Goal: Use online tool/utility: Use online tool/utility

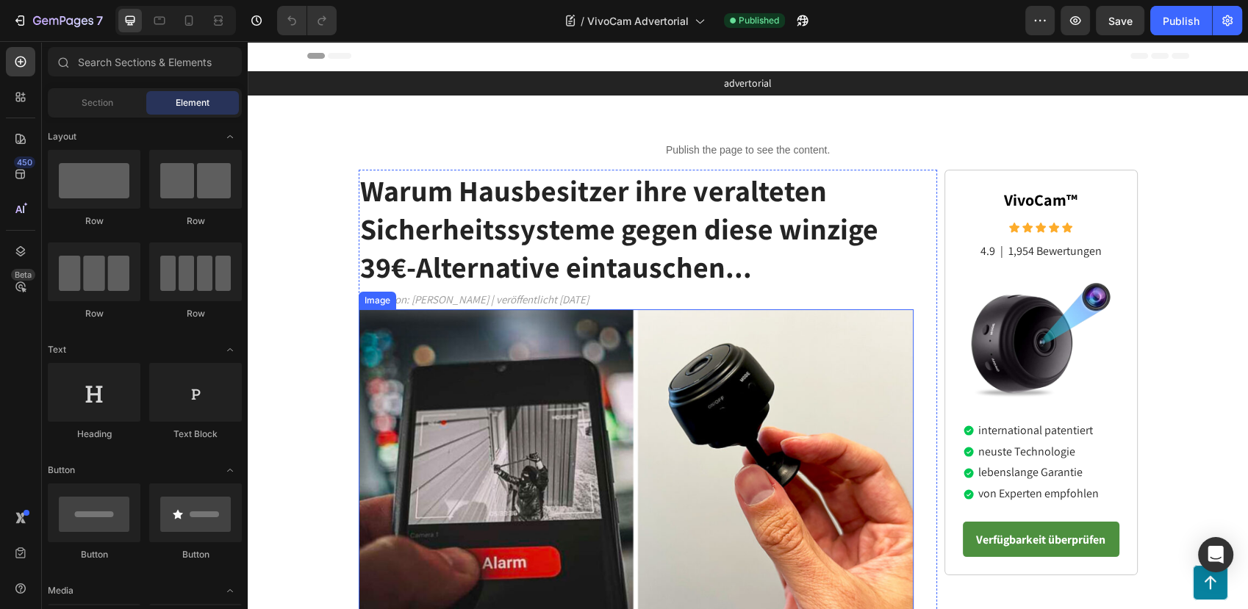
click at [565, 342] on img at bounding box center [637, 477] width 556 height 336
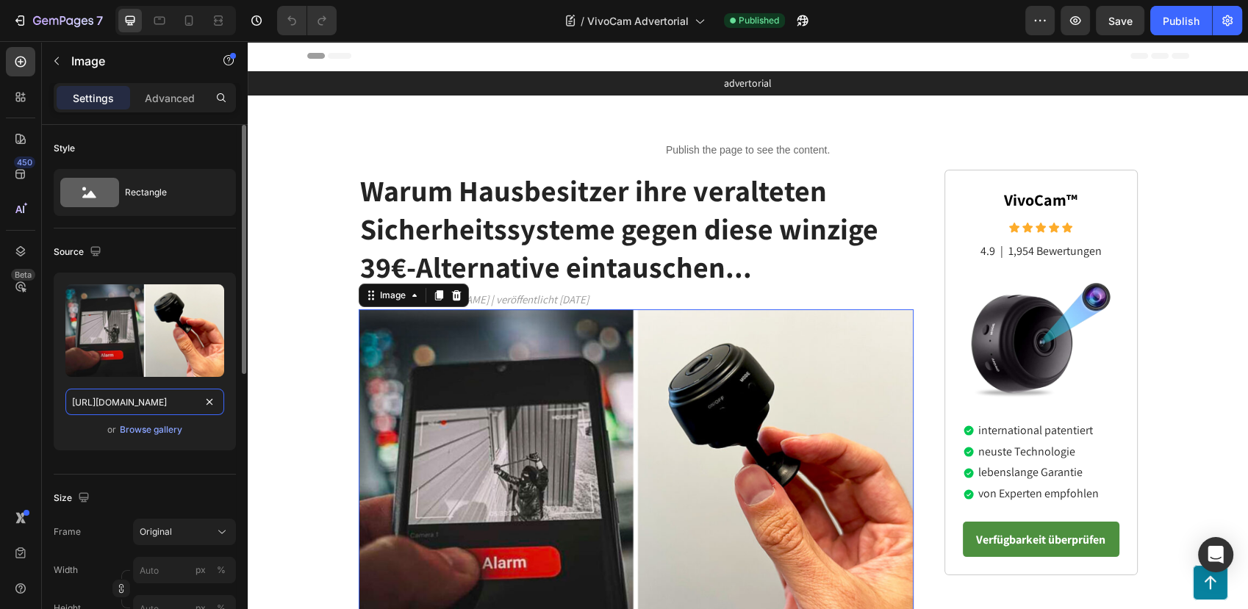
click at [123, 411] on input "https://cdn.shopify.com/s/files/1/0795/6539/0154/files/gempages_509582567423345…" at bounding box center [144, 402] width 159 height 26
click at [1019, 356] on img at bounding box center [1040, 338] width 147 height 131
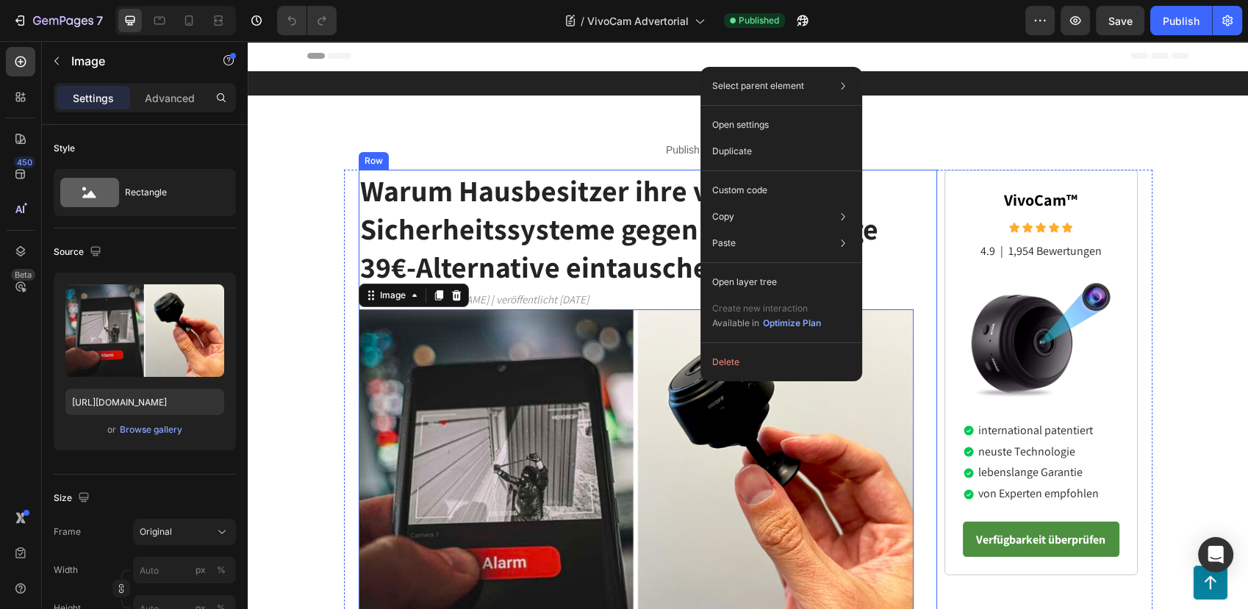
click at [1066, 344] on img at bounding box center [1040, 338] width 147 height 131
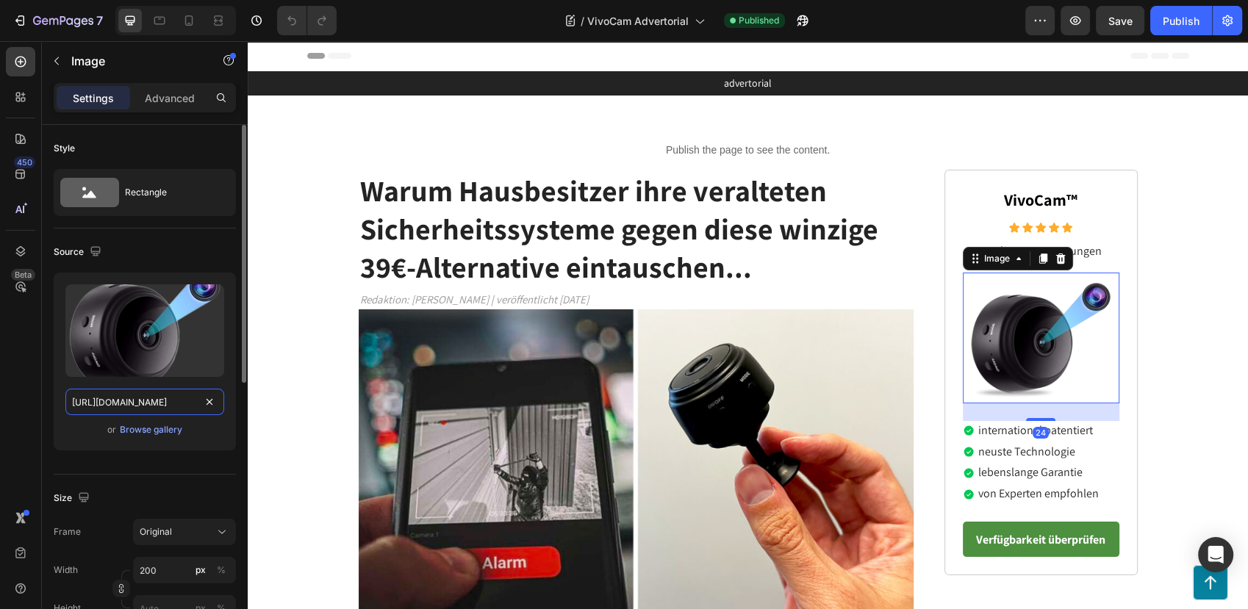
click at [82, 402] on input "https://cdn.shopify.com/s/files/1/0795/6539/0154/files/gempages_509582567423345…" at bounding box center [144, 402] width 159 height 26
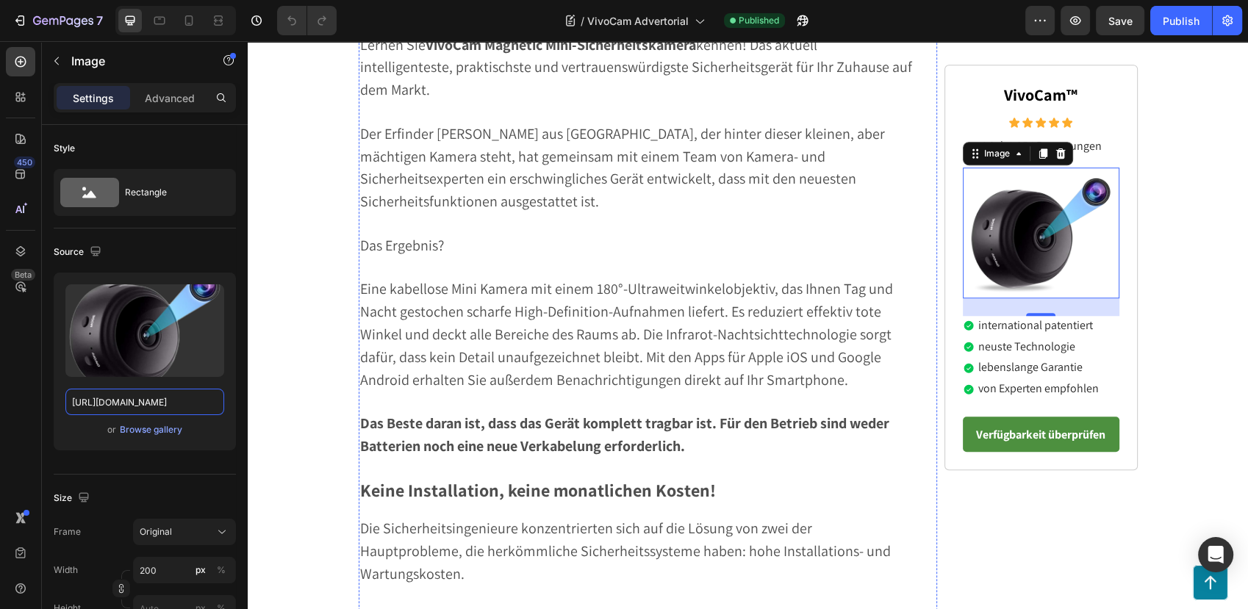
scroll to position [1061, 0]
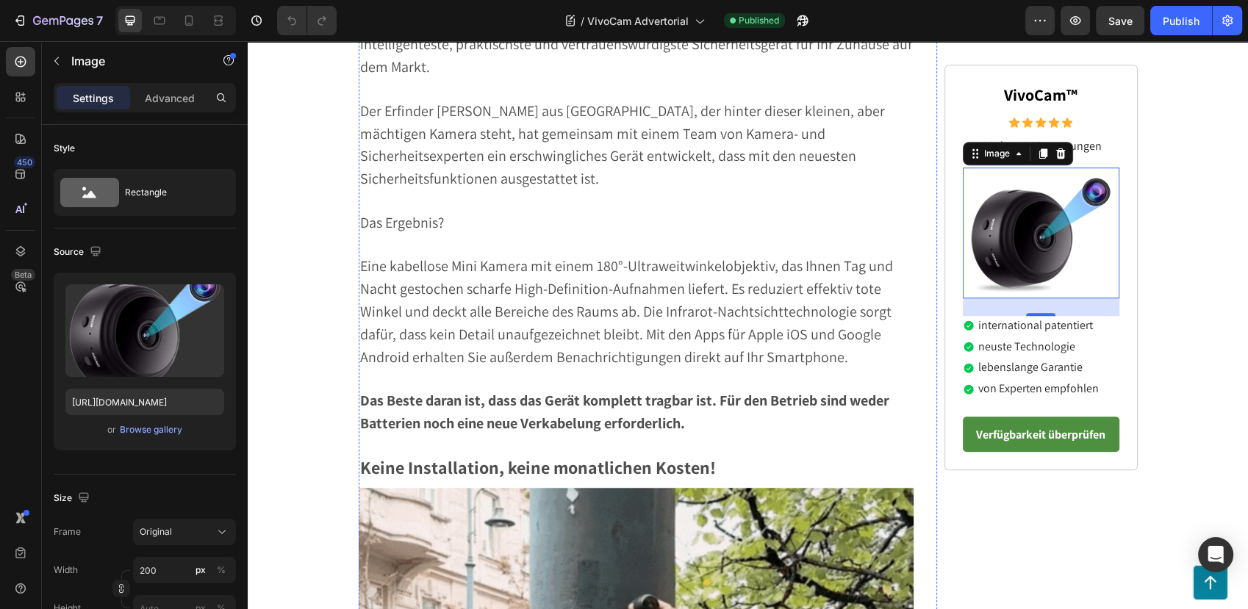
click at [707, 4] on img at bounding box center [637, 4] width 556 height 0
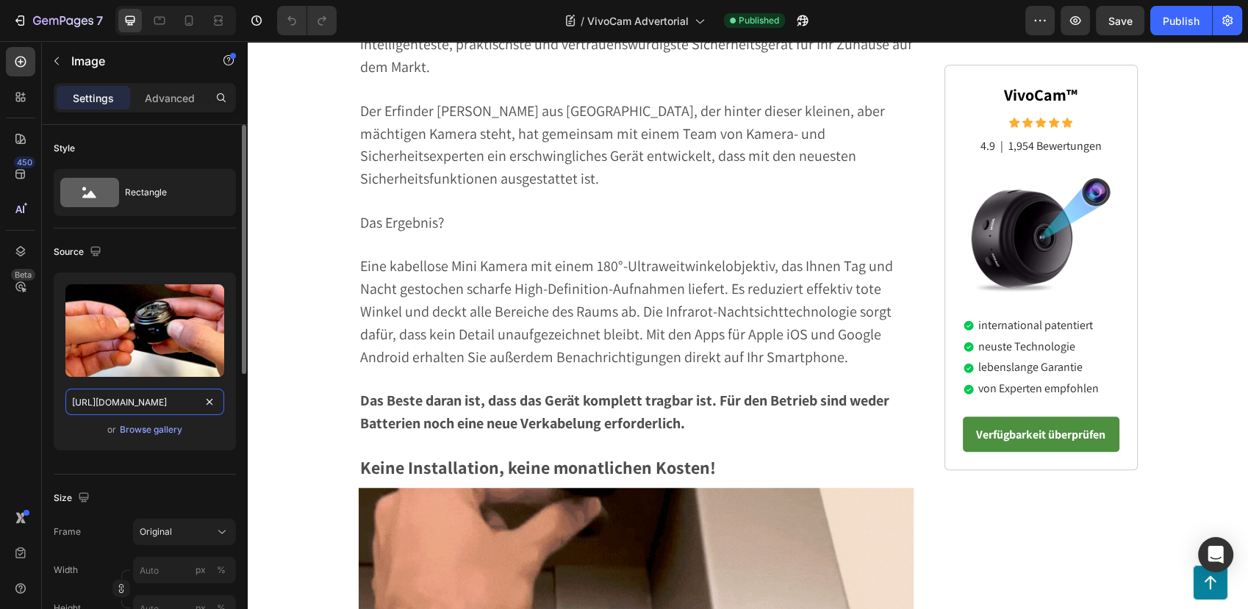
click at [138, 400] on input "https://cdn.shopify.com/s/files/1/0795/6539/0154/files/gempages_509582567423345…" at bounding box center [144, 402] width 159 height 26
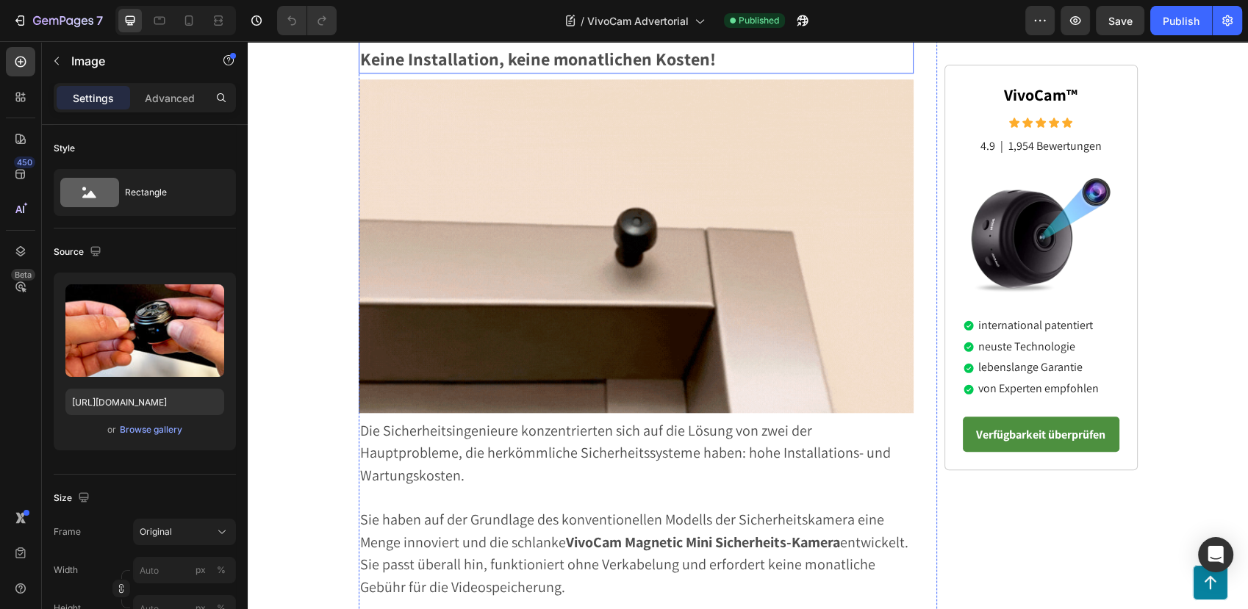
click at [636, 412] on img at bounding box center [637, 245] width 556 height 333
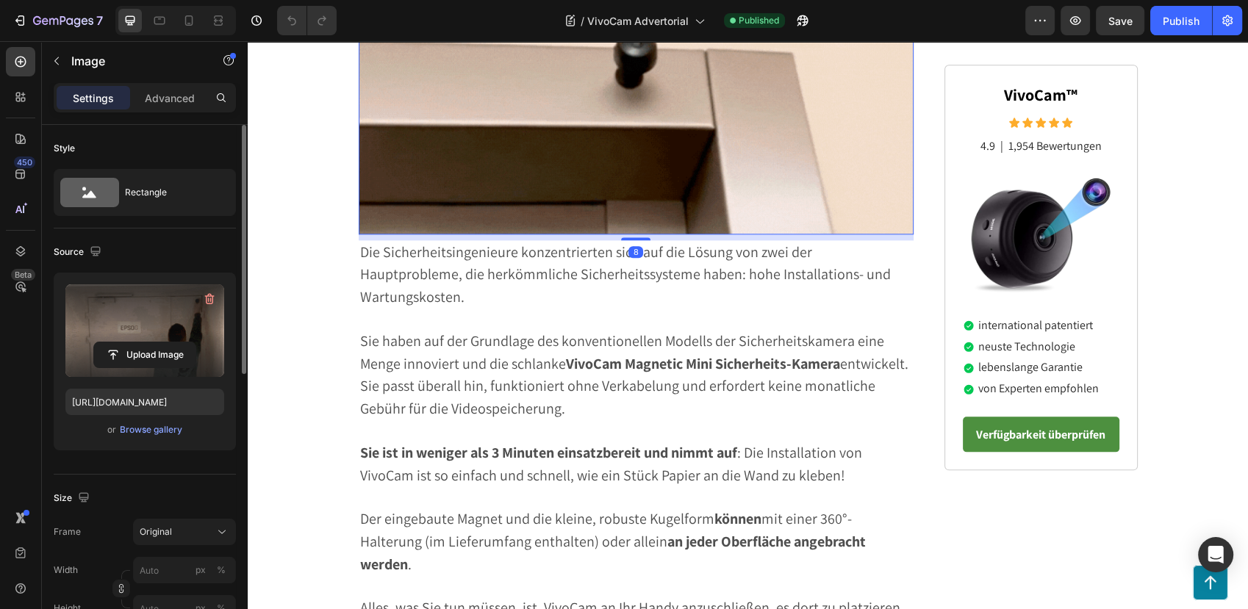
scroll to position [1714, 0]
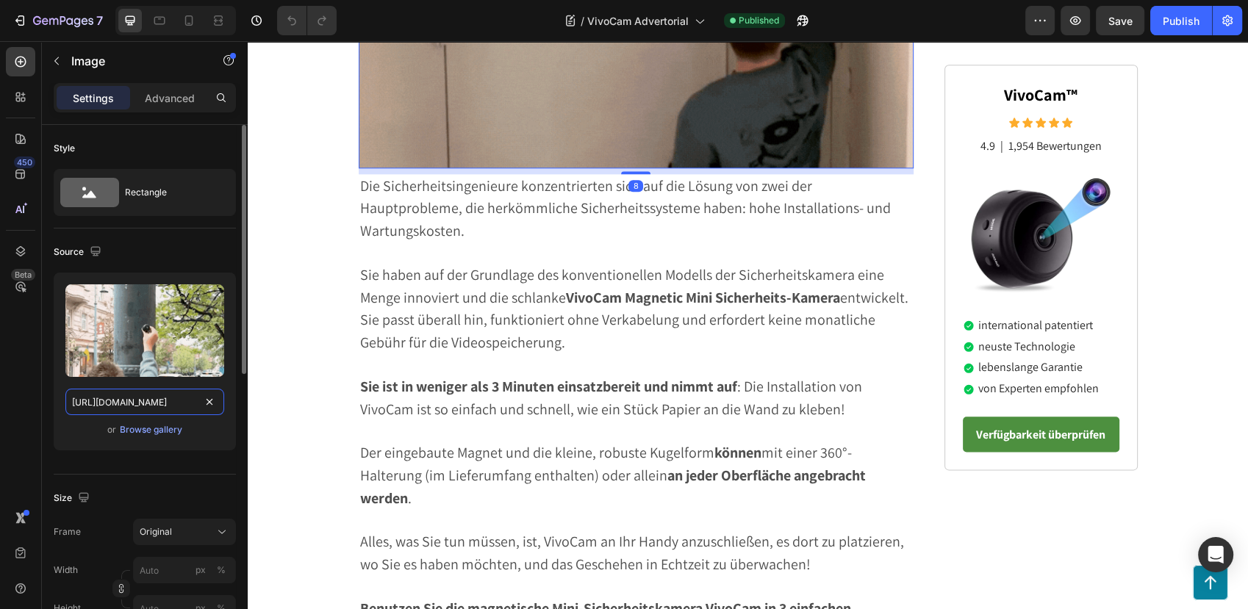
click at [129, 404] on input "https://cdn.shopify.com/s/files/1/0795/6539/0154/files/gempages_509582567423345…" at bounding box center [144, 402] width 159 height 26
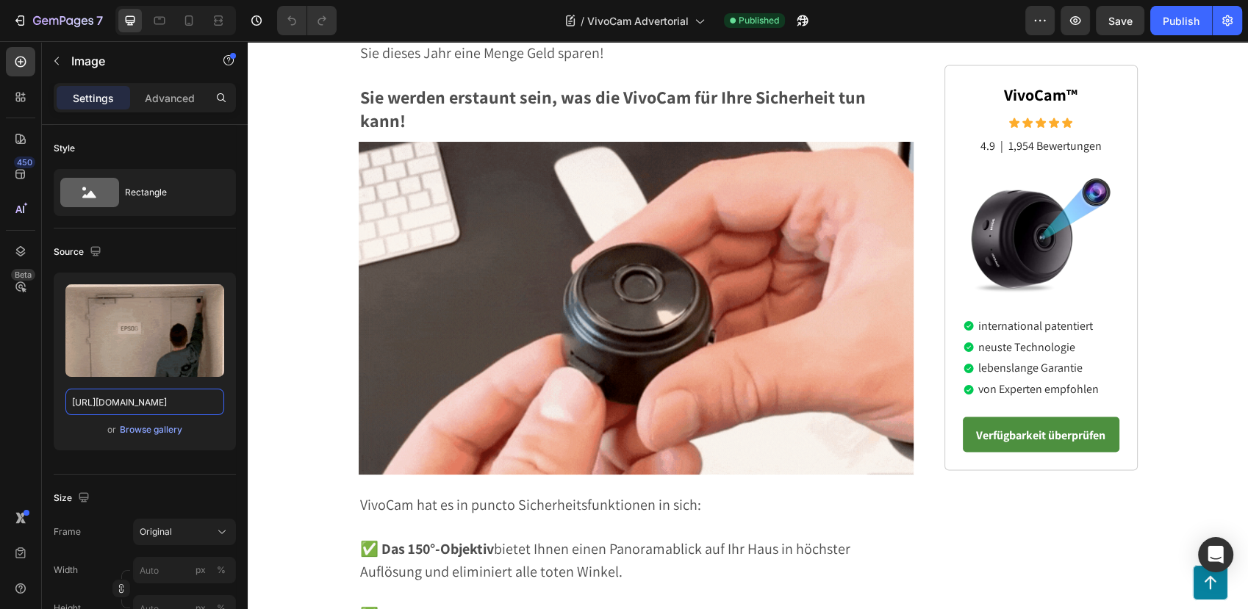
scroll to position [2857, 0]
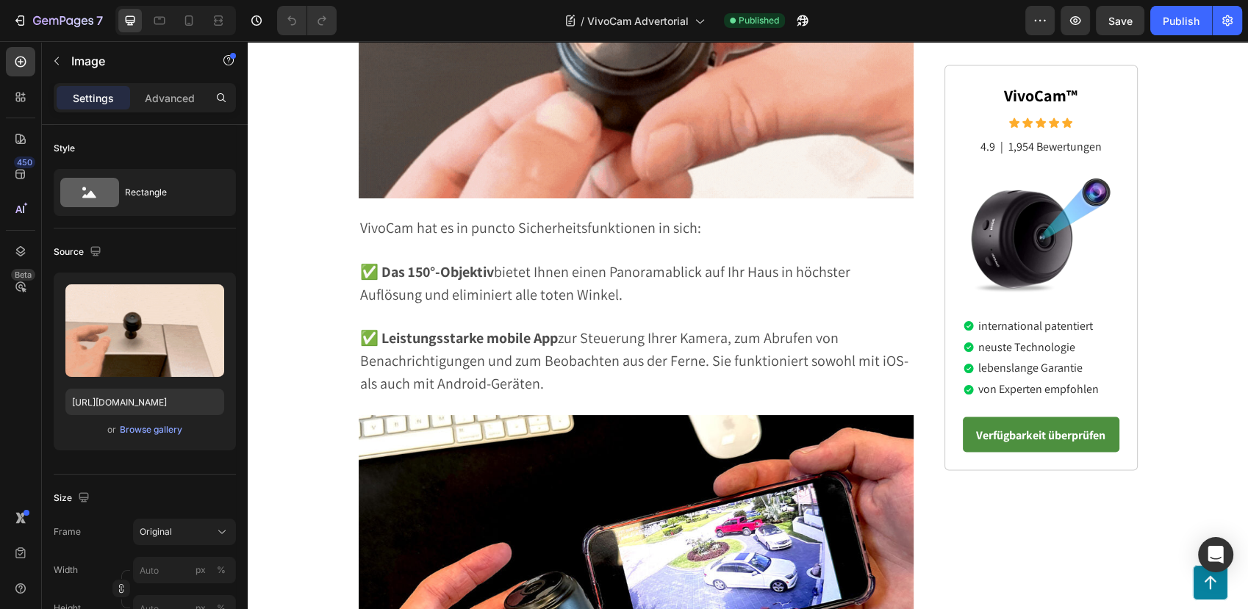
click at [639, 198] on img at bounding box center [637, 32] width 556 height 333
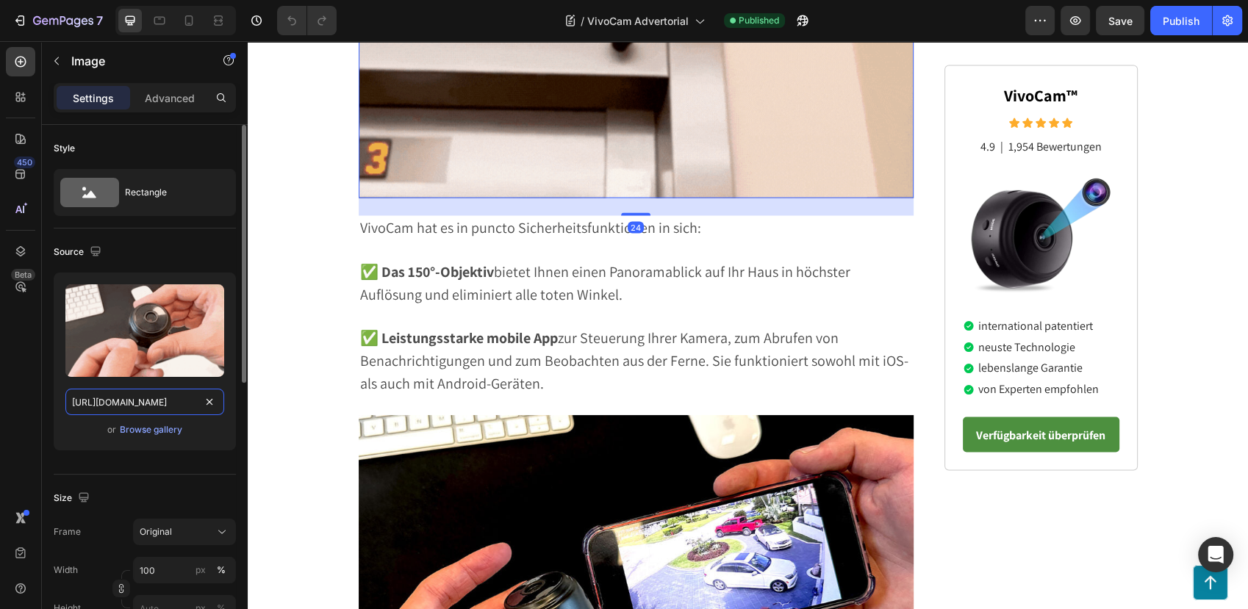
click at [124, 402] on input "https://cdn.shopify.com/s/files/1/0795/6539/0154/files/gempages_509582567423345…" at bounding box center [144, 402] width 159 height 26
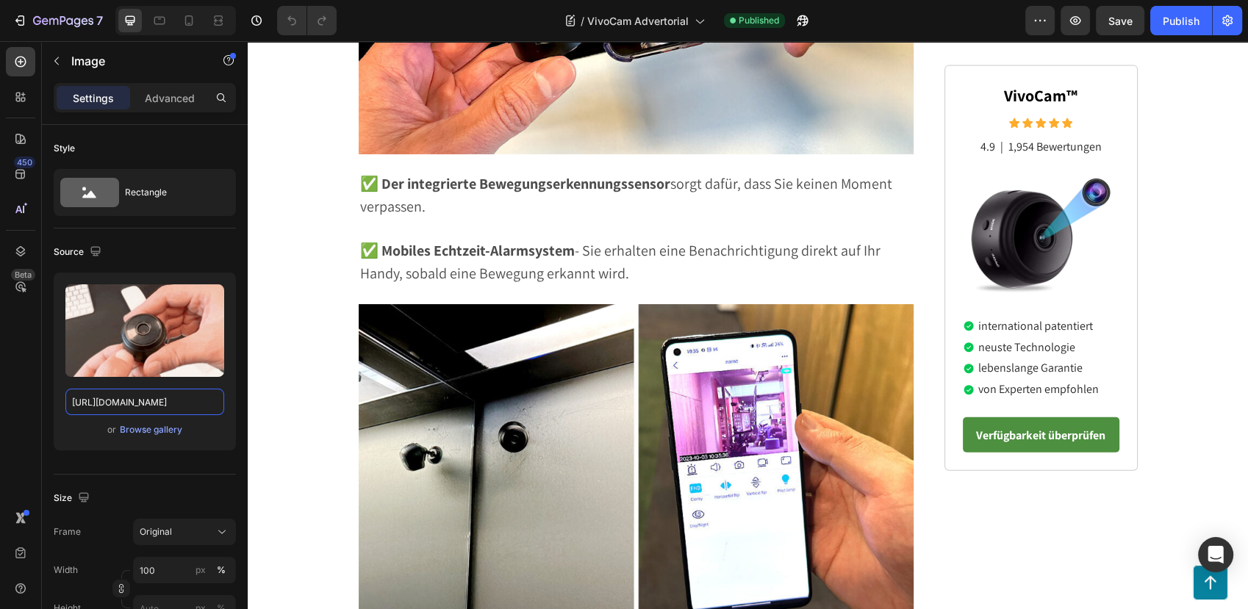
scroll to position [3592, 0]
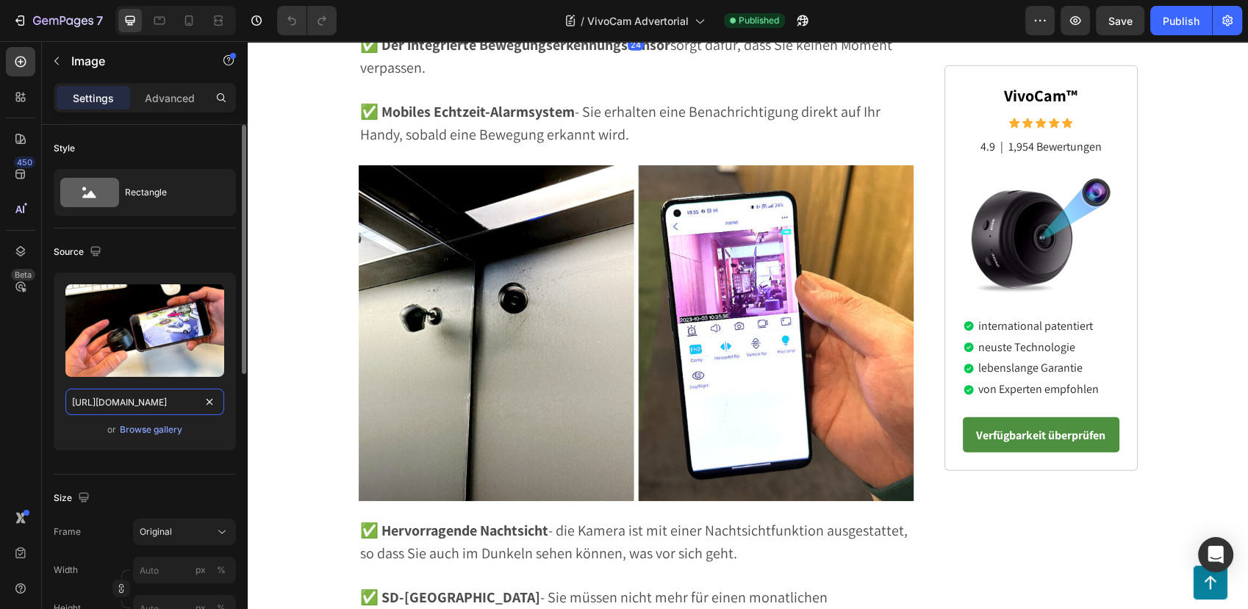
click at [112, 403] on input "https://cdn.shopify.com/s/files/1/0795/6539/0154/files/gempages_509582567423345…" at bounding box center [144, 402] width 159 height 26
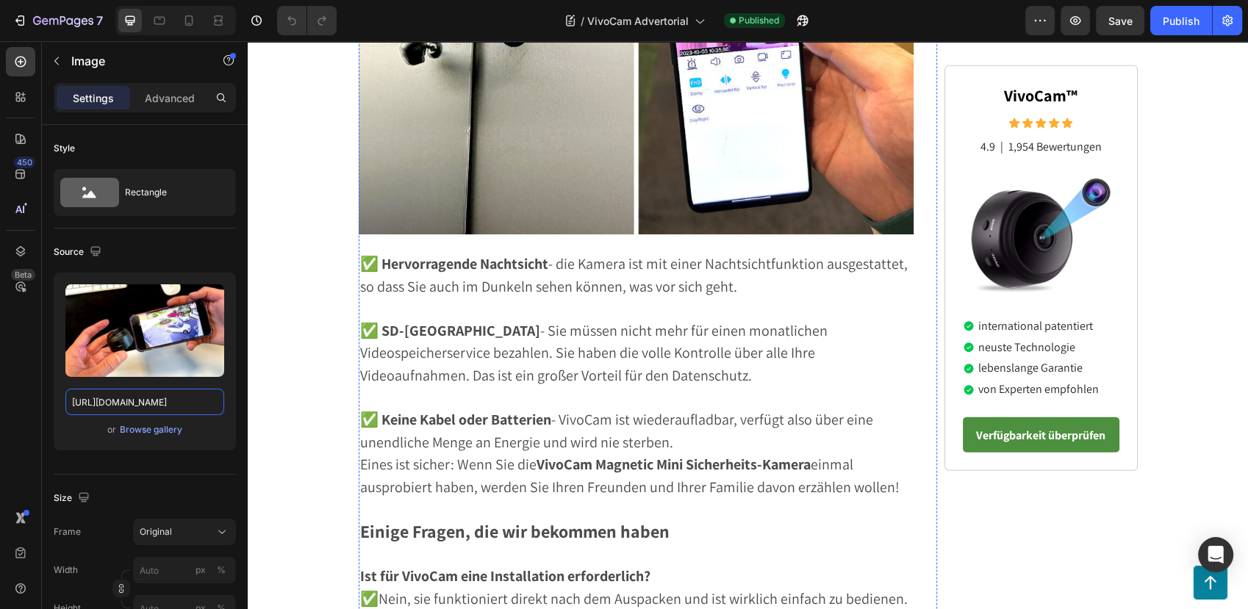
scroll to position [4000, 0]
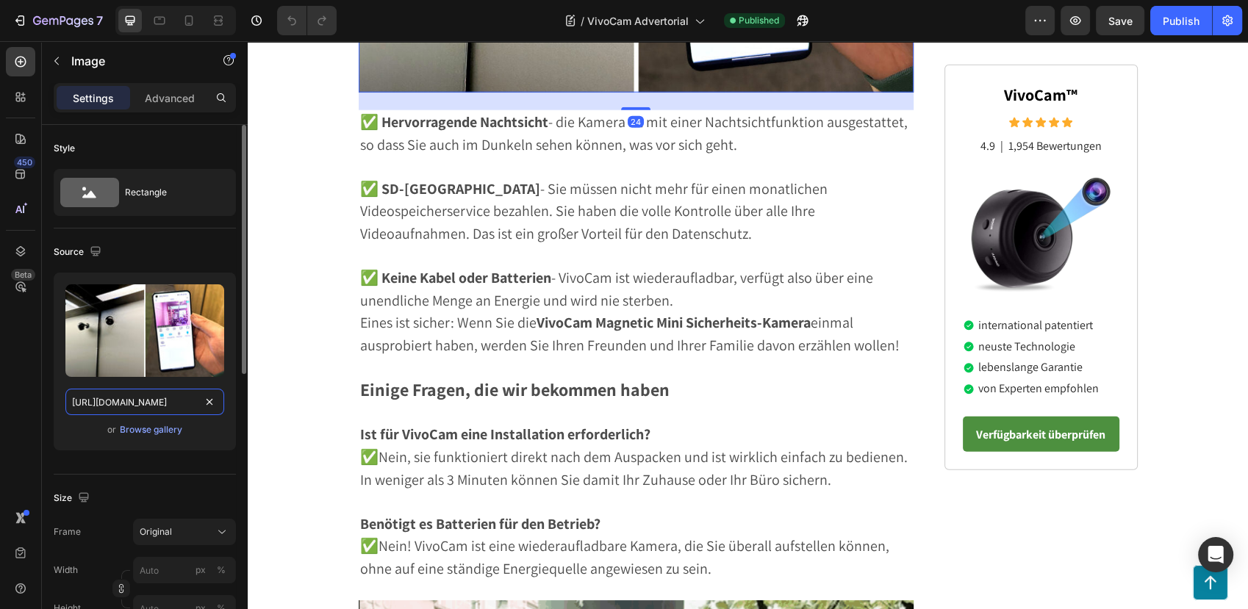
click at [113, 400] on input "https://cdn.shopify.com/s/files/1/0795/6539/0154/files/gempages_509582567423345…" at bounding box center [144, 402] width 159 height 26
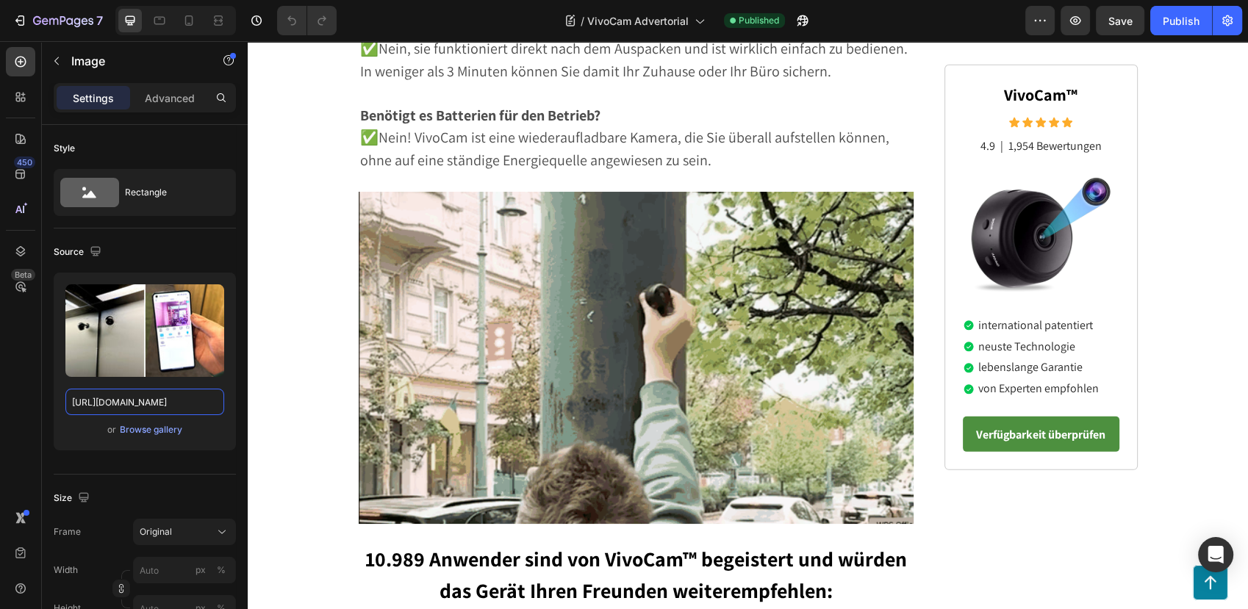
scroll to position [4817, 0]
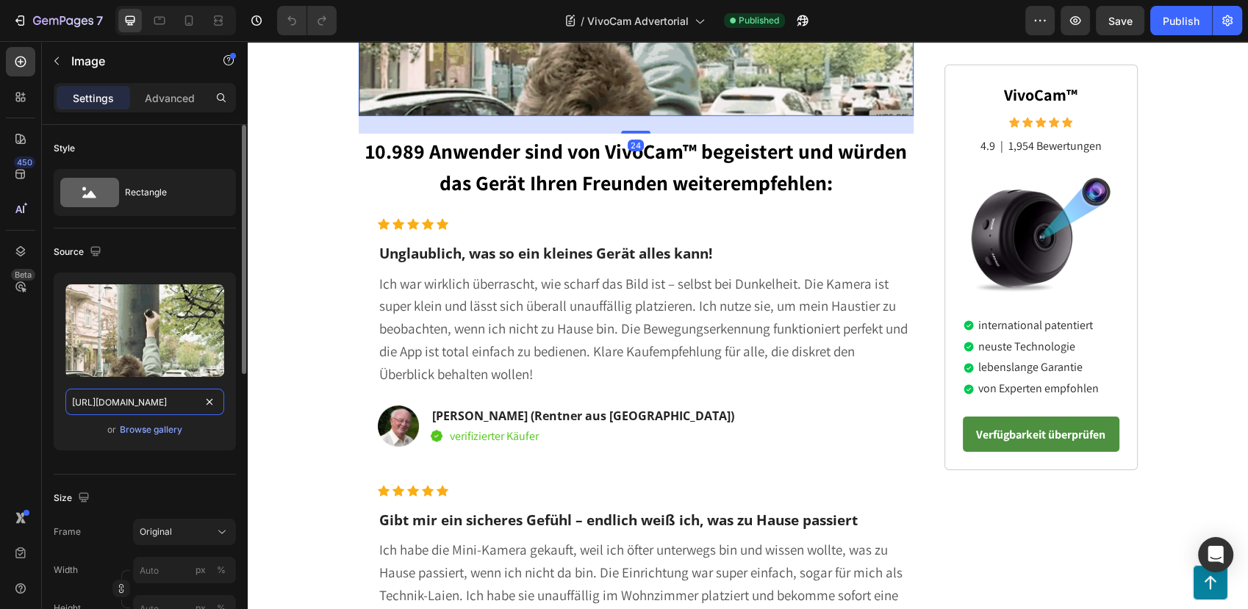
click at [137, 405] on input "https://cdn.shopify.com/s/files/1/0795/6539/0154/files/gempages_509582567423345…" at bounding box center [144, 402] width 159 height 26
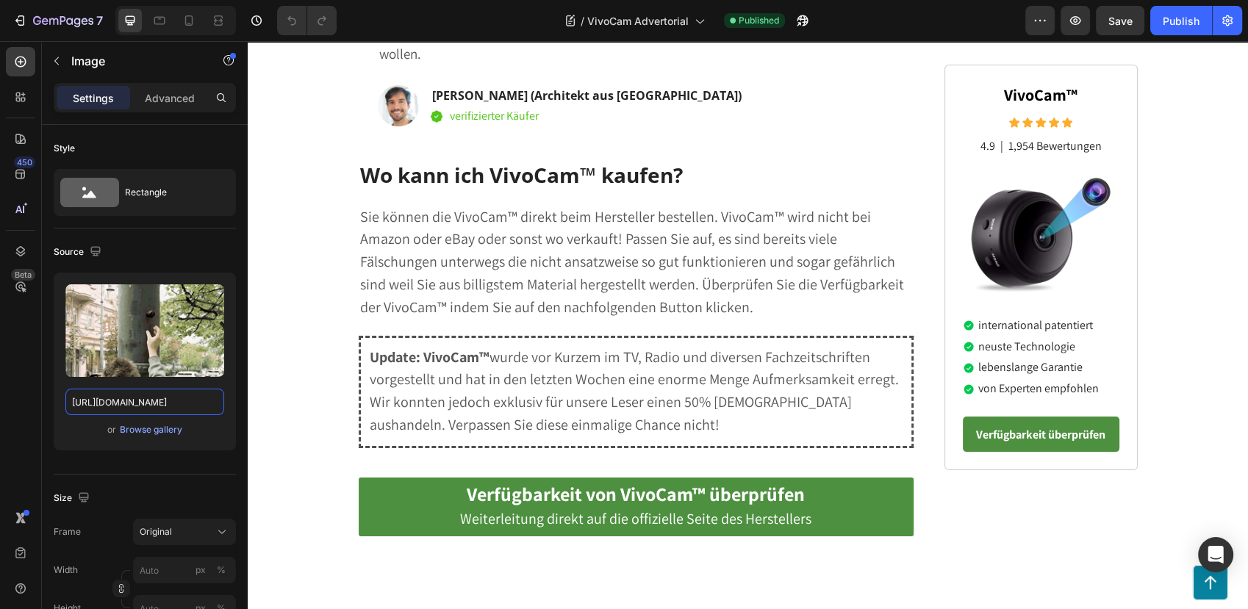
scroll to position [5470, 0]
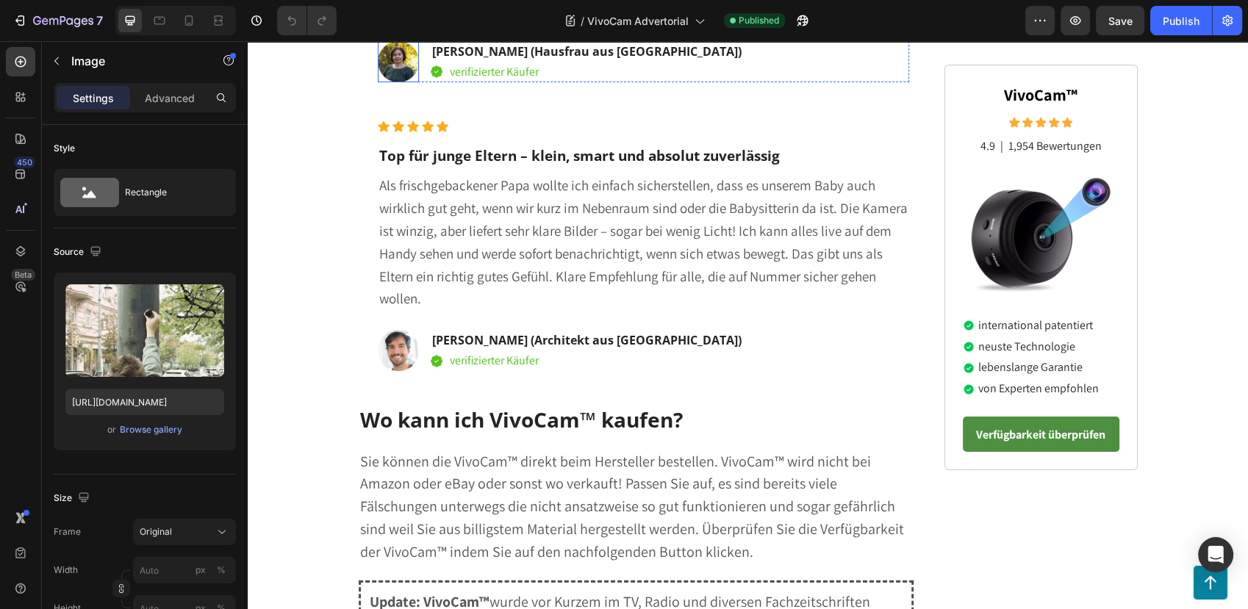
click at [379, 82] on img at bounding box center [398, 61] width 41 height 41
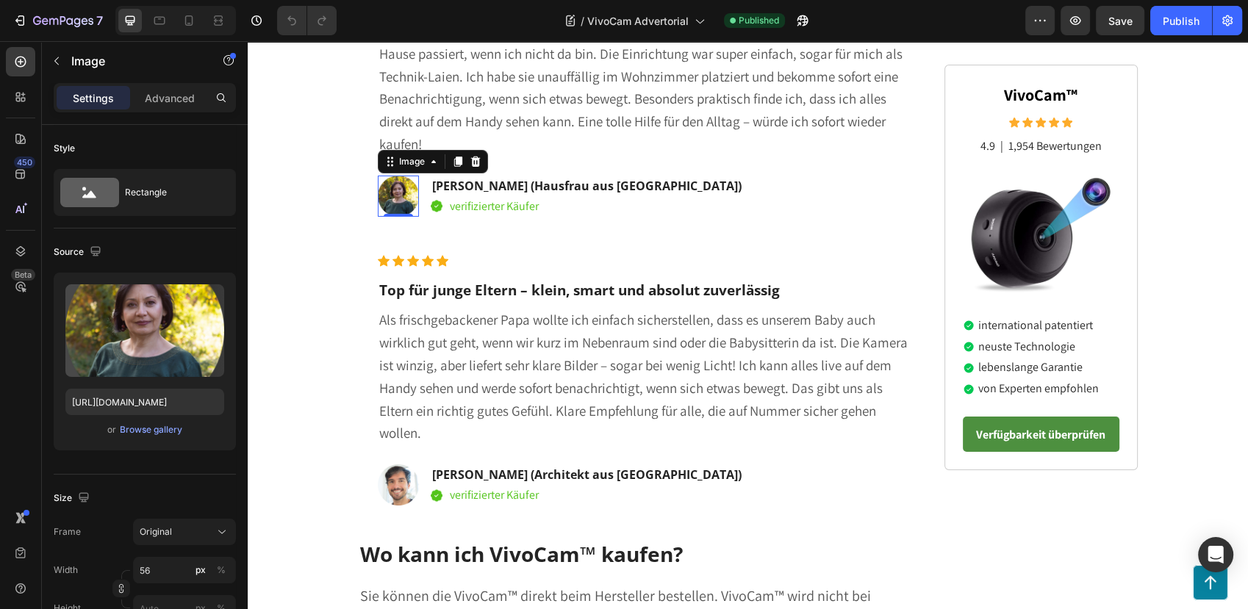
scroll to position [5225, 0]
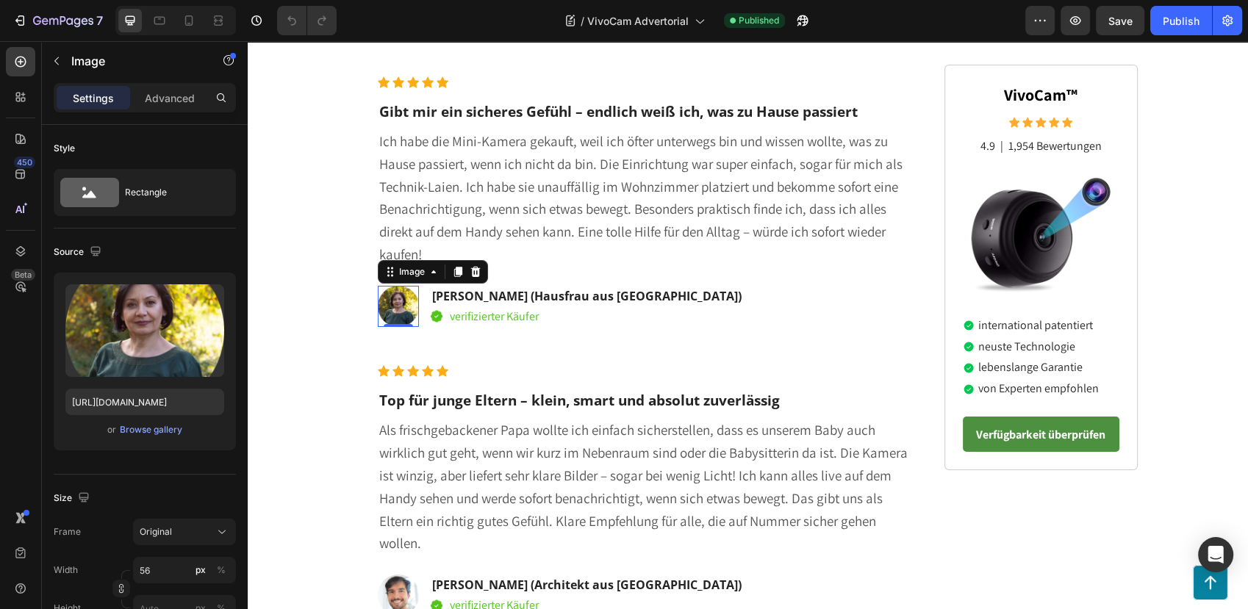
click at [388, 38] on img at bounding box center [398, 17] width 41 height 41
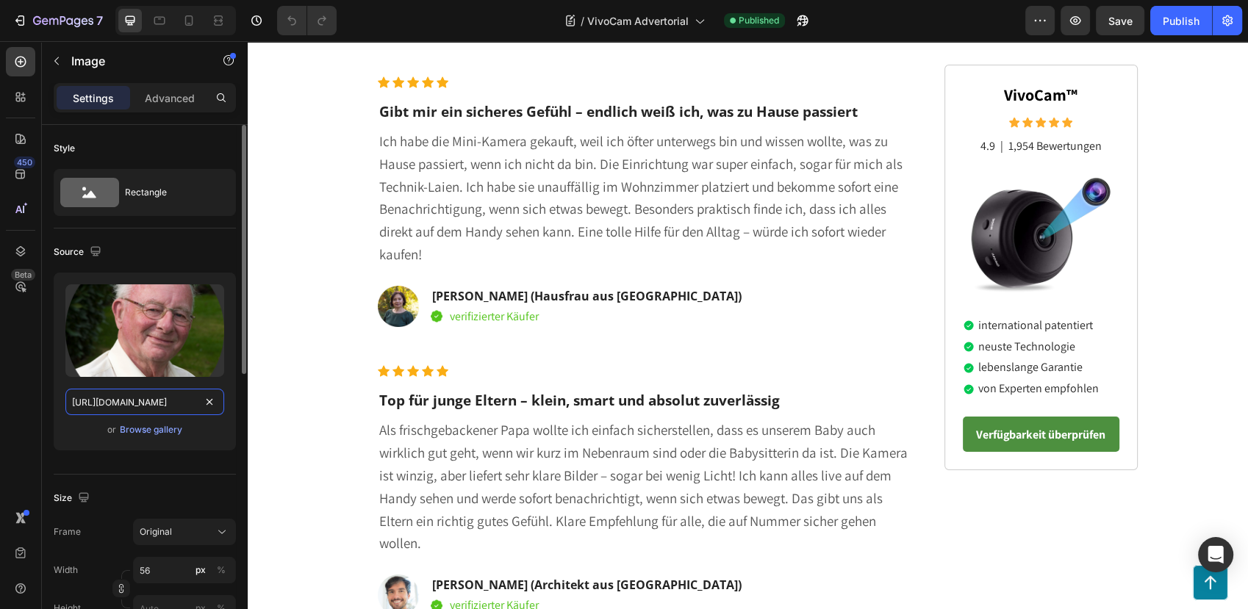
click at [165, 409] on input "https://cdn.shopify.com/s/files/1/0795/6539/0154/files/gempages_509582567423345…" at bounding box center [144, 402] width 159 height 26
click at [384, 327] on img at bounding box center [398, 306] width 41 height 41
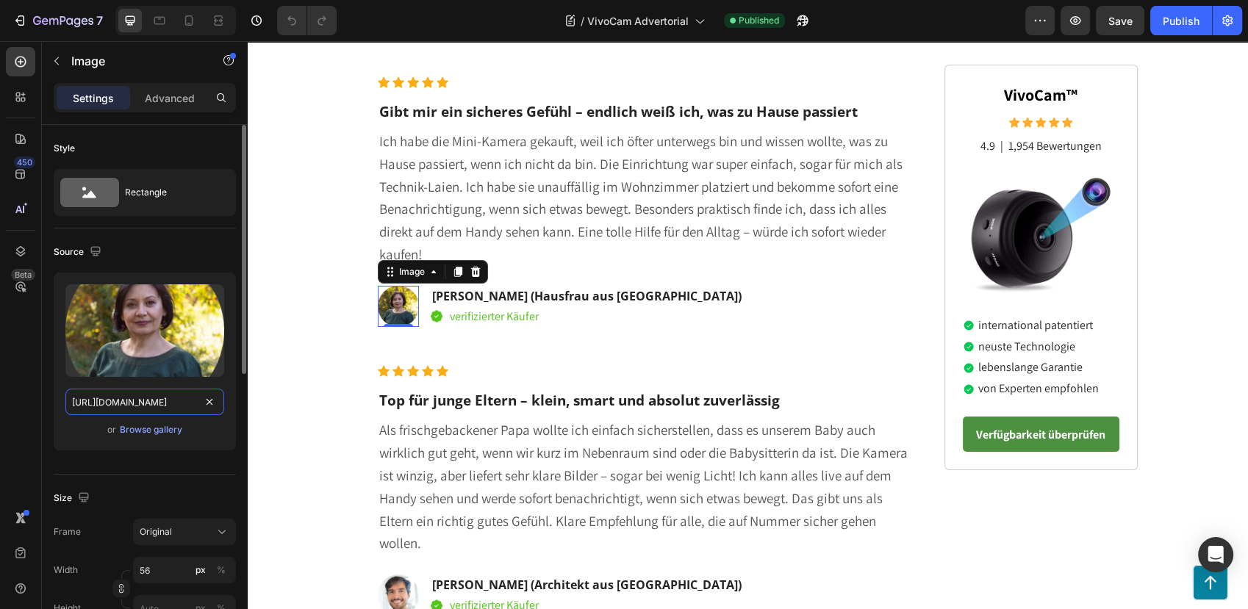
click at [149, 391] on input "https://cdn.shopify.com/s/files/1/0795/6539/0154/files/gempages_509582567423345…" at bounding box center [144, 402] width 159 height 26
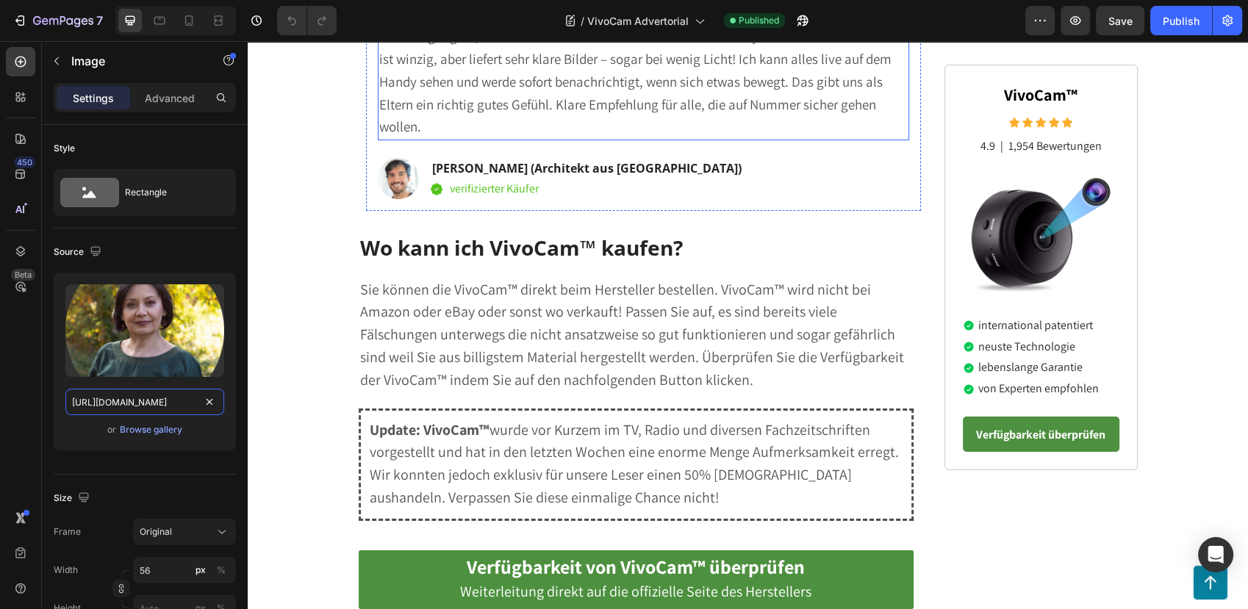
scroll to position [5796, 0]
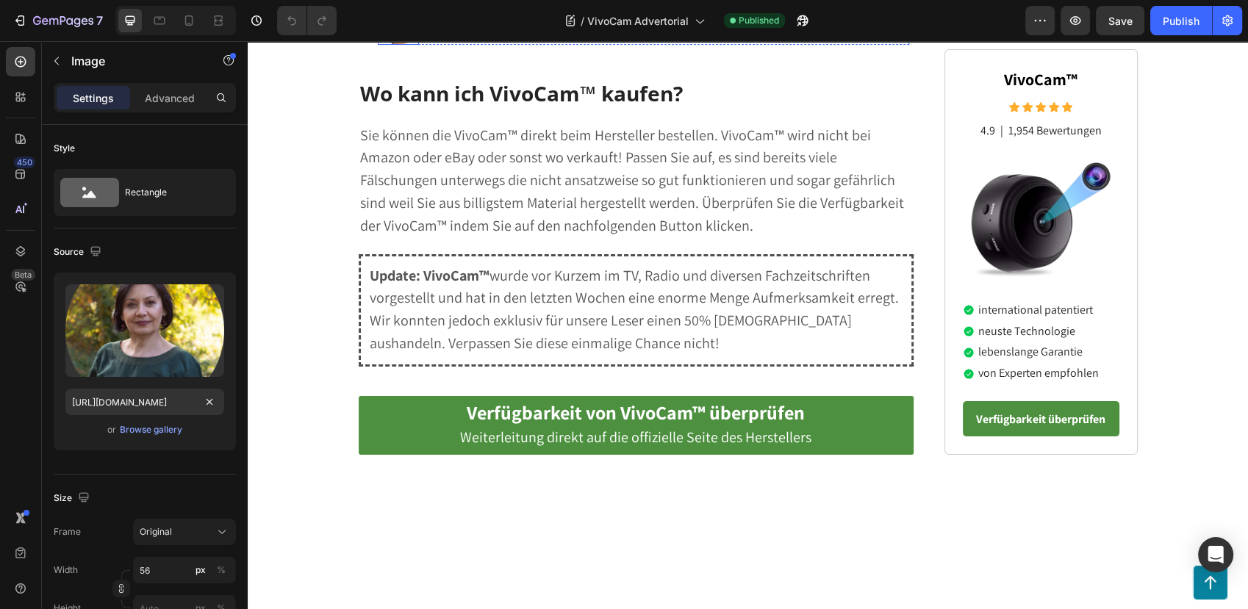
click at [389, 45] on img at bounding box center [398, 24] width 41 height 41
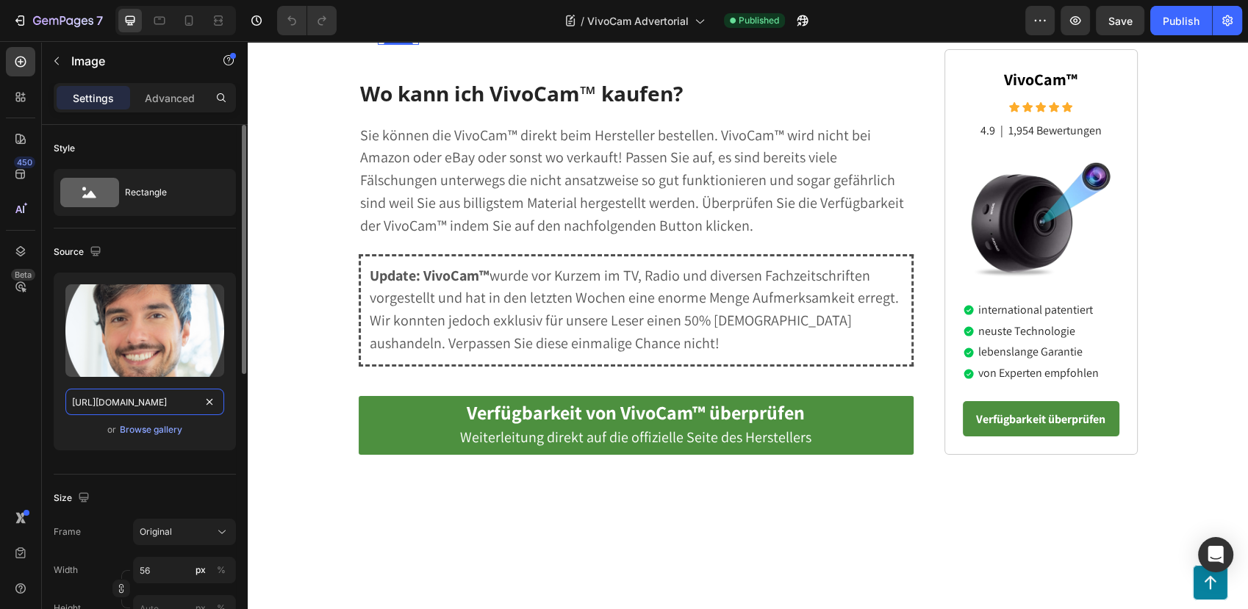
click at [132, 413] on input "https://cdn.shopify.com/s/files/1/0795/6539/0154/files/gempages_509582567423345…" at bounding box center [144, 402] width 159 height 26
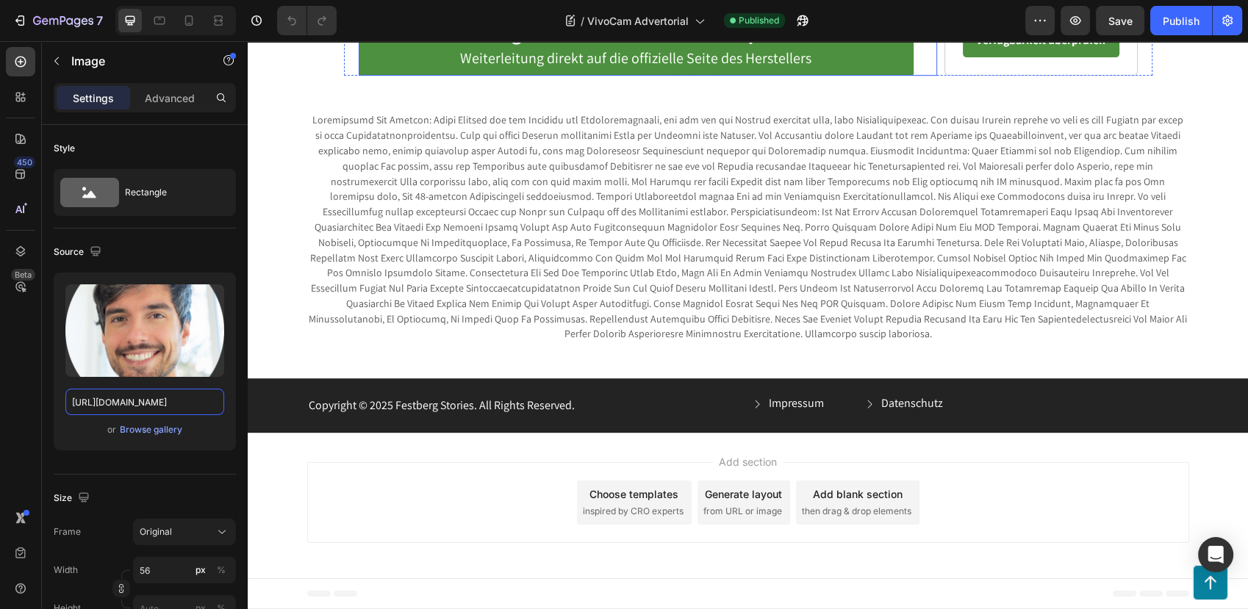
scroll to position [6418, 0]
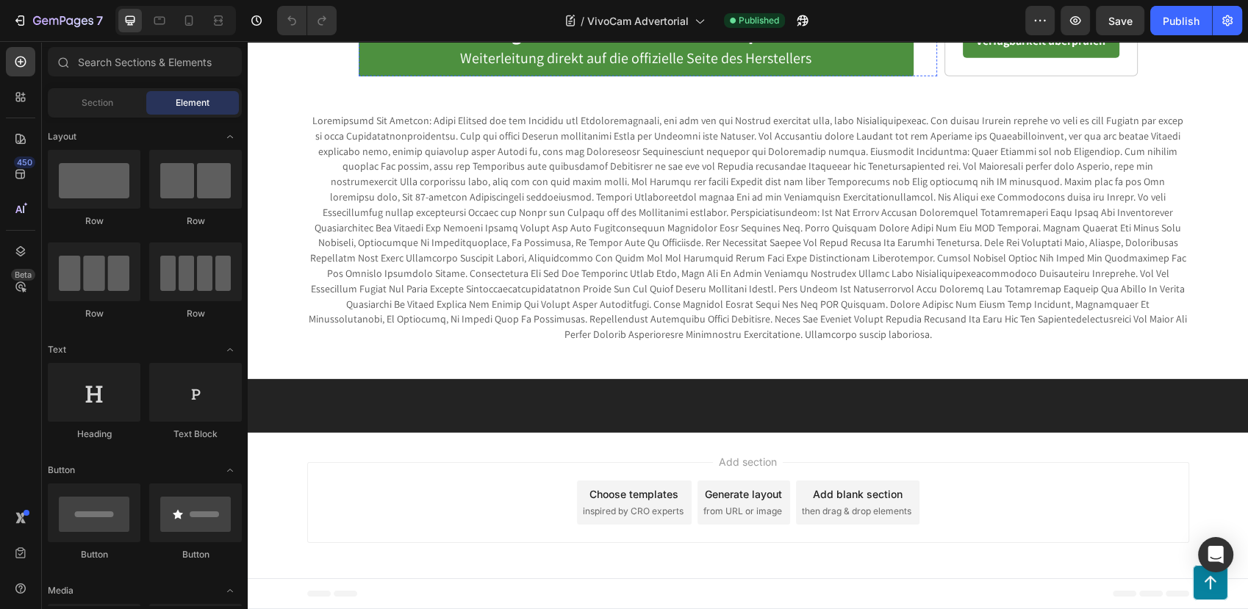
scroll to position [5796, 0]
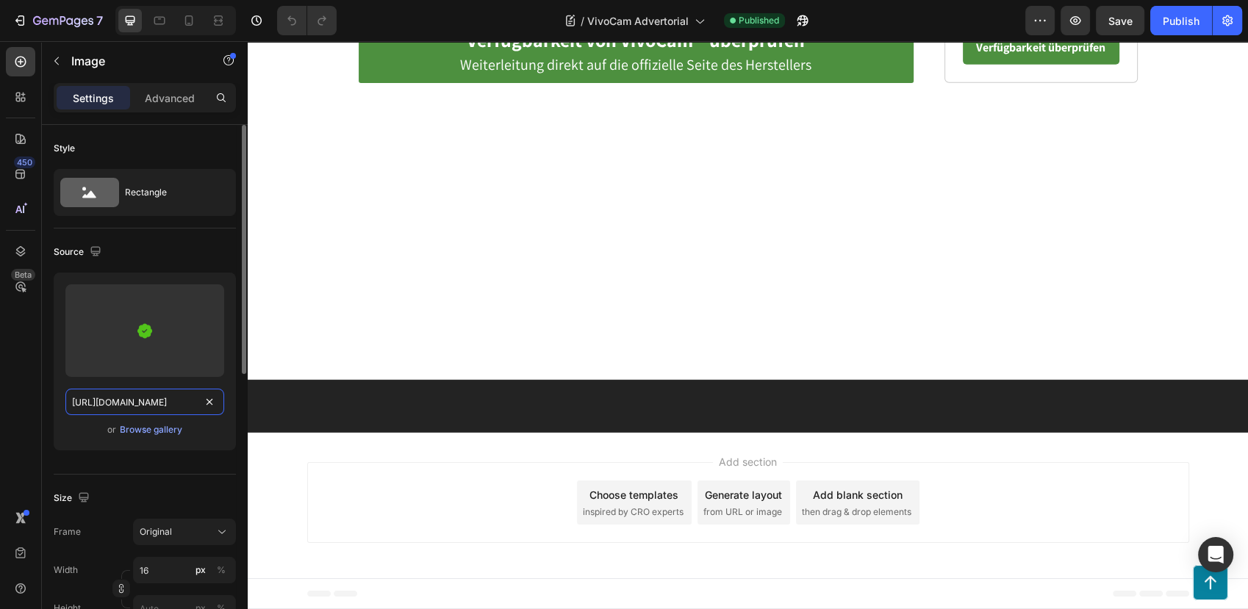
click at [135, 396] on input "[URL][DOMAIN_NAME]" at bounding box center [144, 402] width 159 height 26
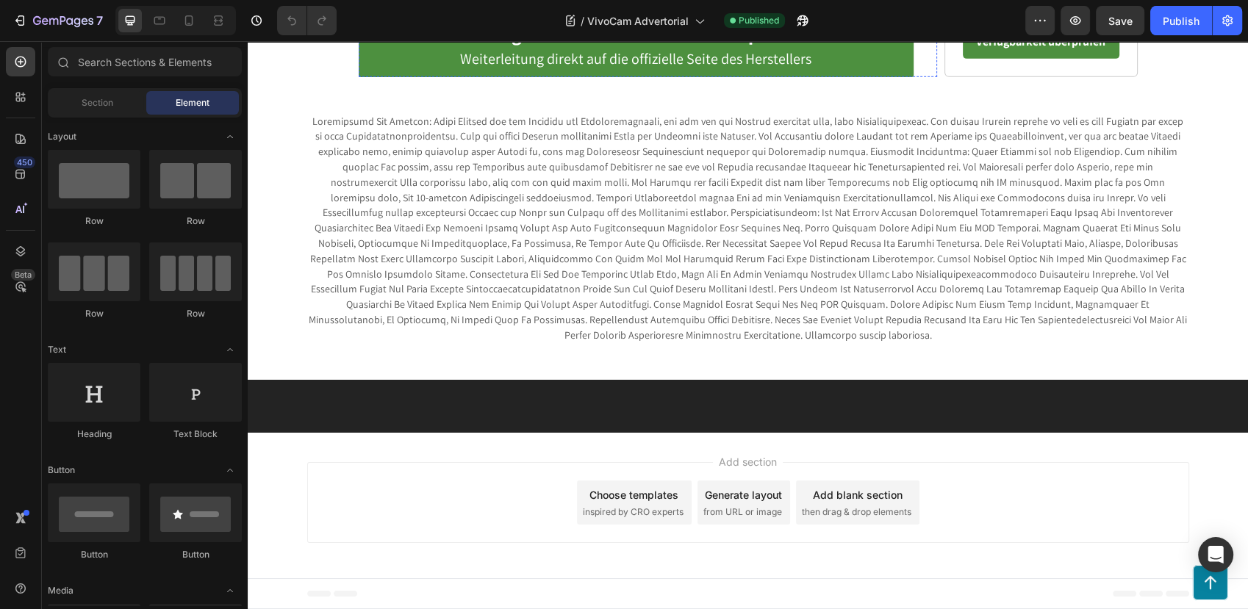
scroll to position [5776, 0]
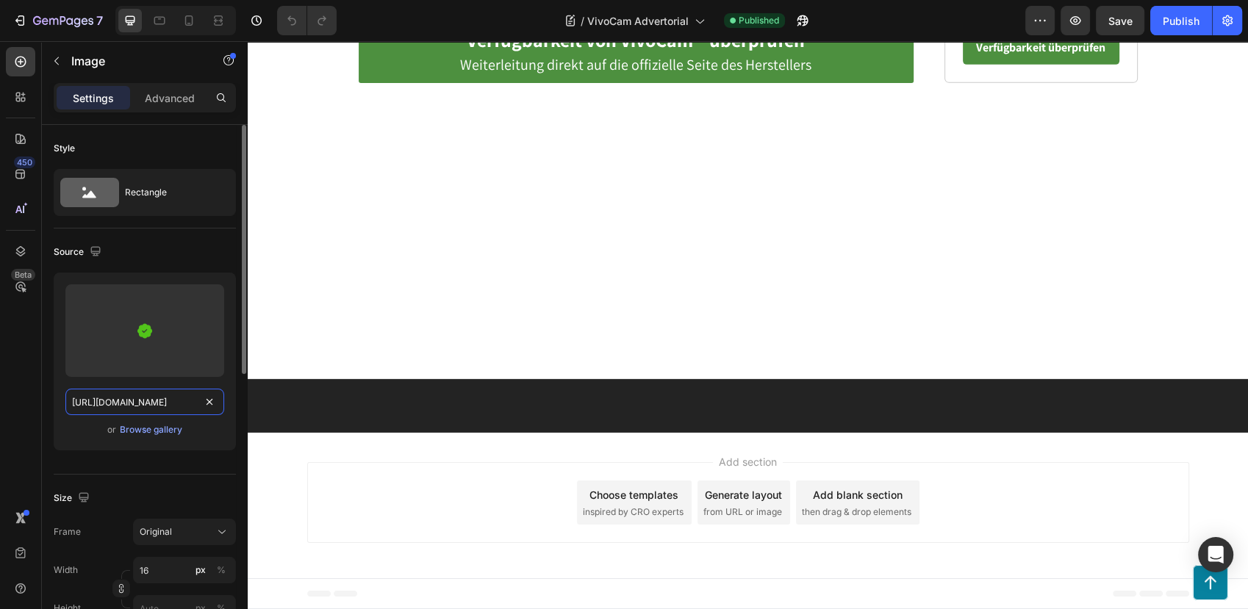
click at [128, 393] on input "[URL][DOMAIN_NAME]" at bounding box center [144, 402] width 159 height 26
